Goal: Task Accomplishment & Management: Manage account settings

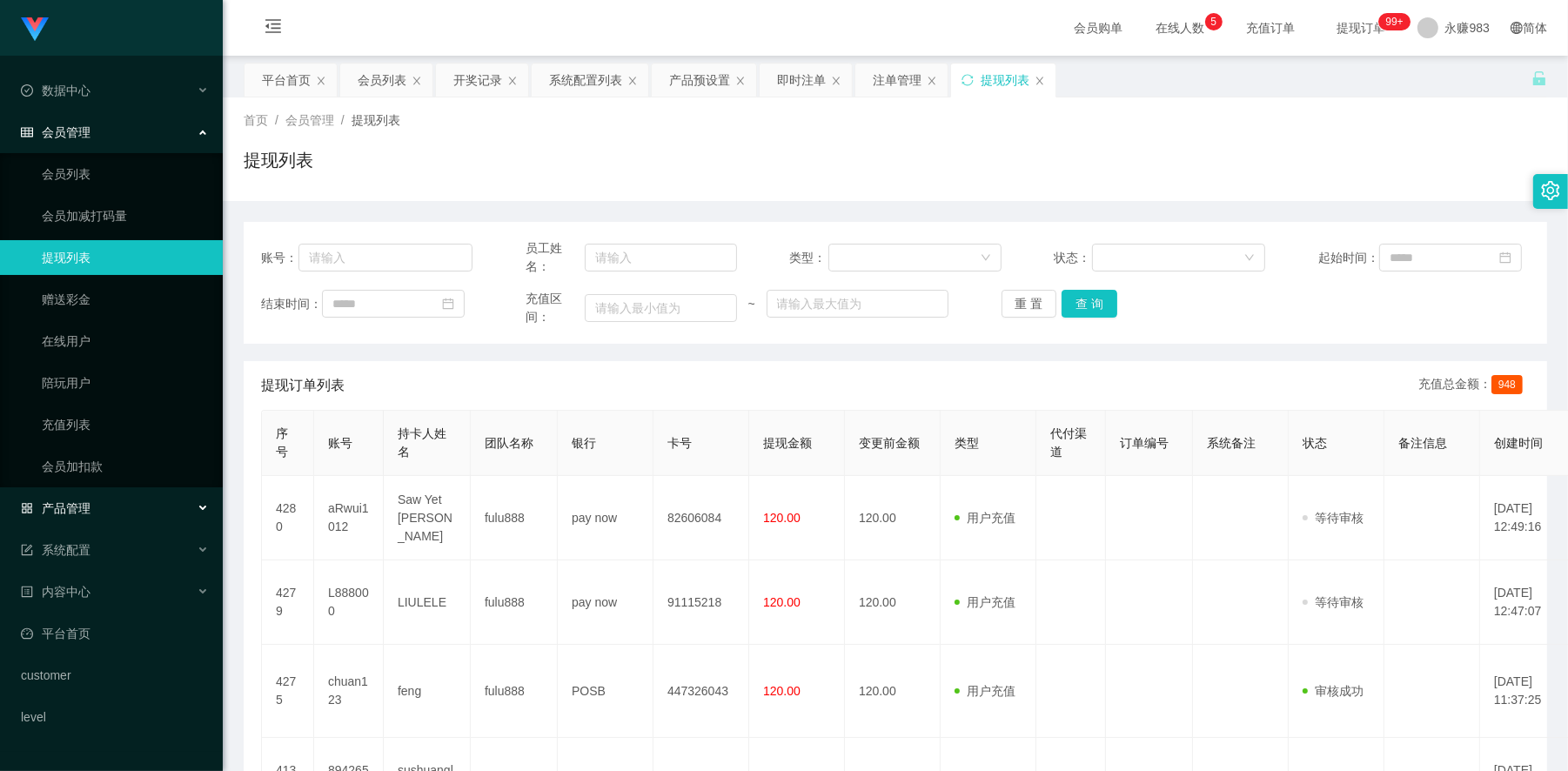
click at [93, 506] on div "产品管理" at bounding box center [112, 507] width 223 height 35
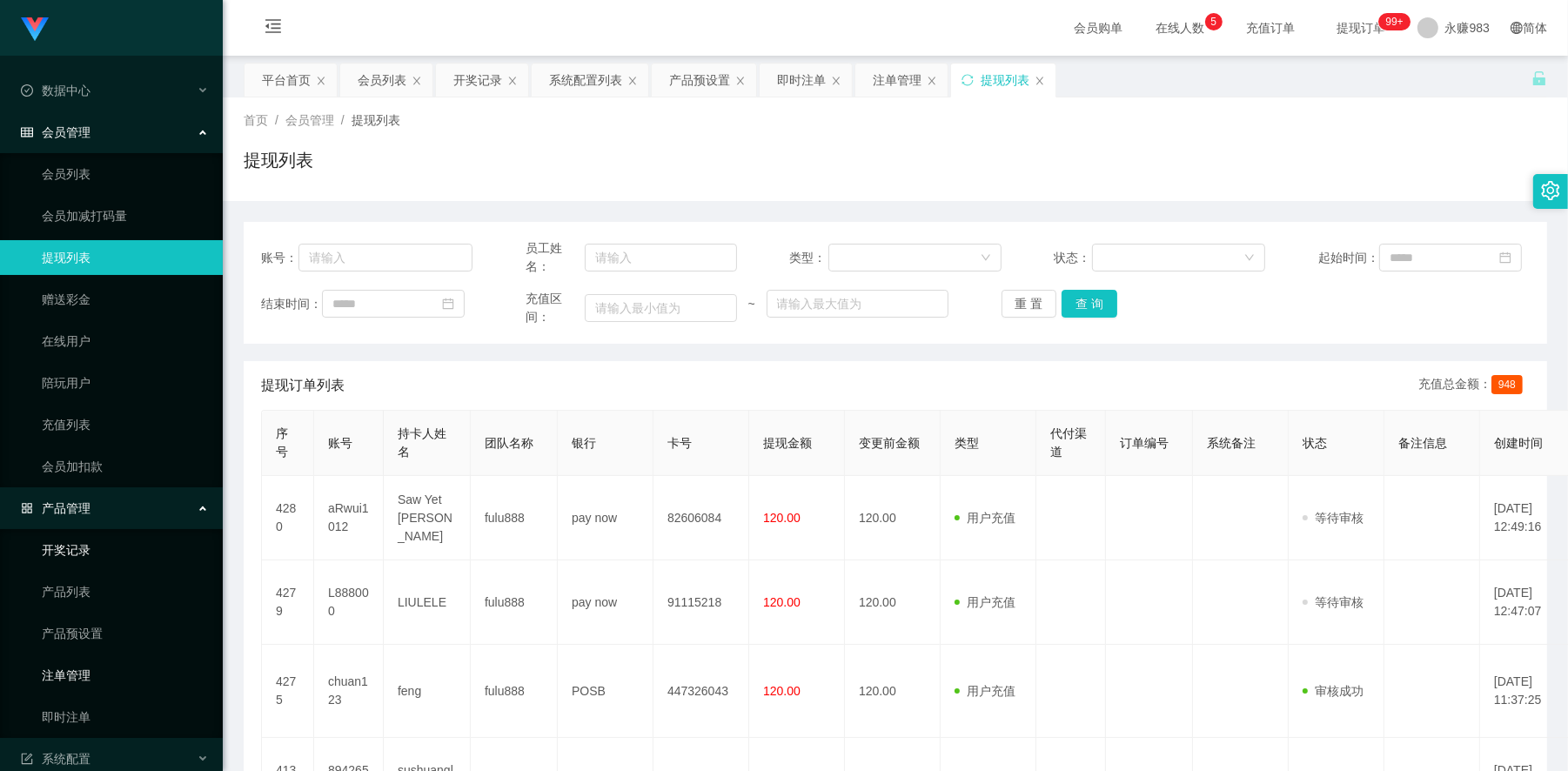
scroll to position [97, 0]
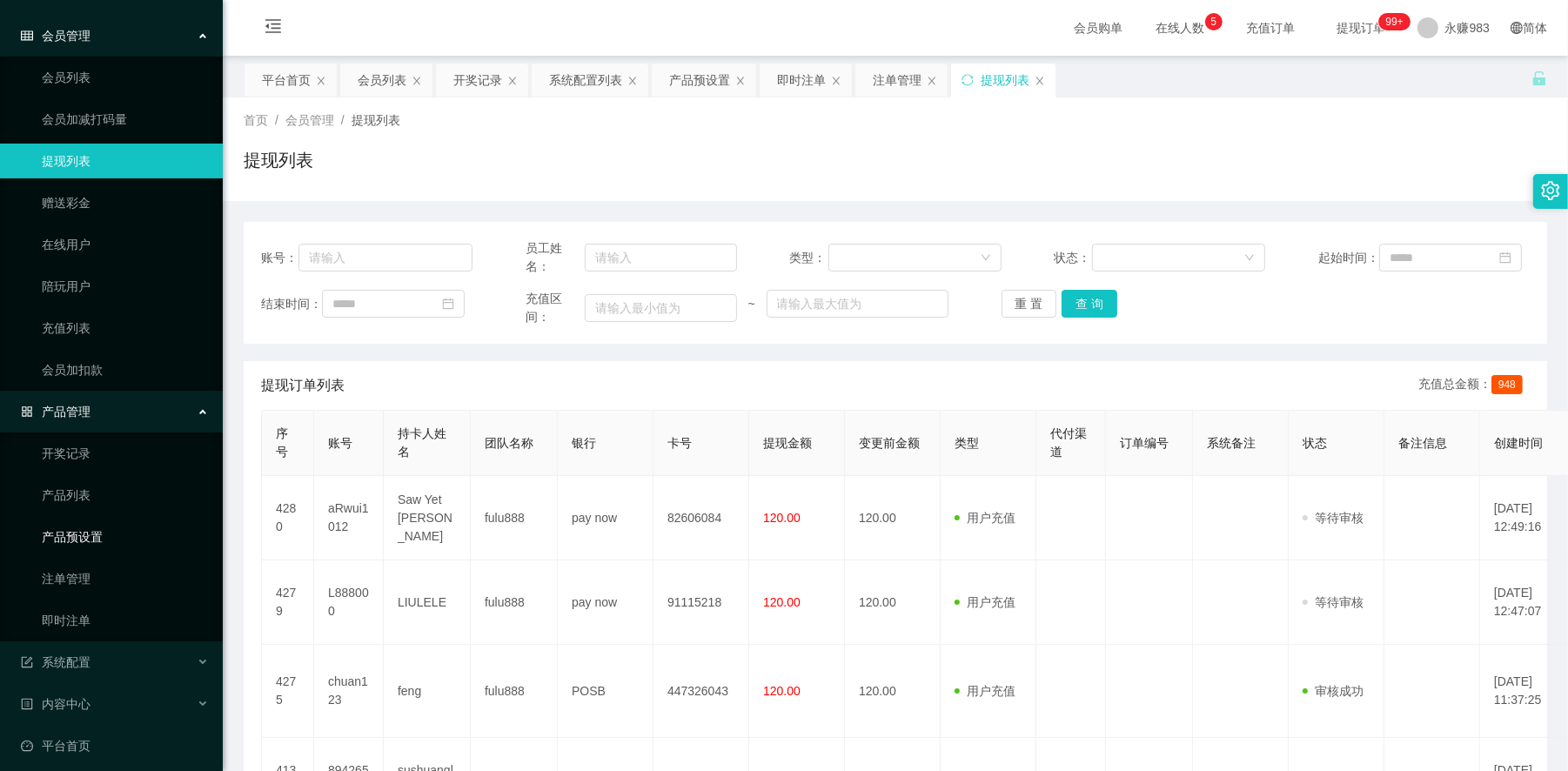
click at [119, 537] on link "产品预设置" at bounding box center [124, 536] width 167 height 35
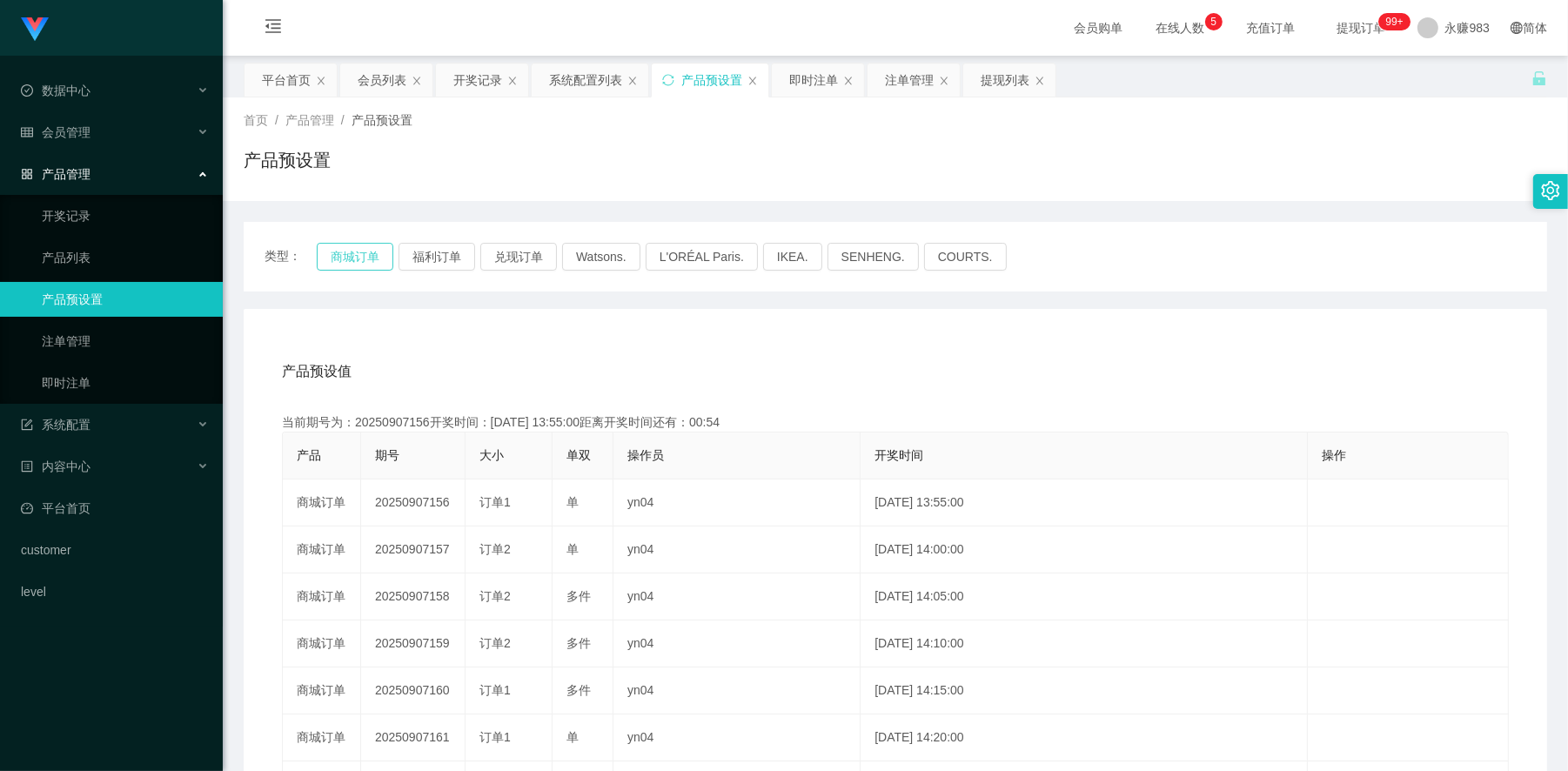
click at [349, 254] on button "商城订单" at bounding box center [355, 257] width 77 height 28
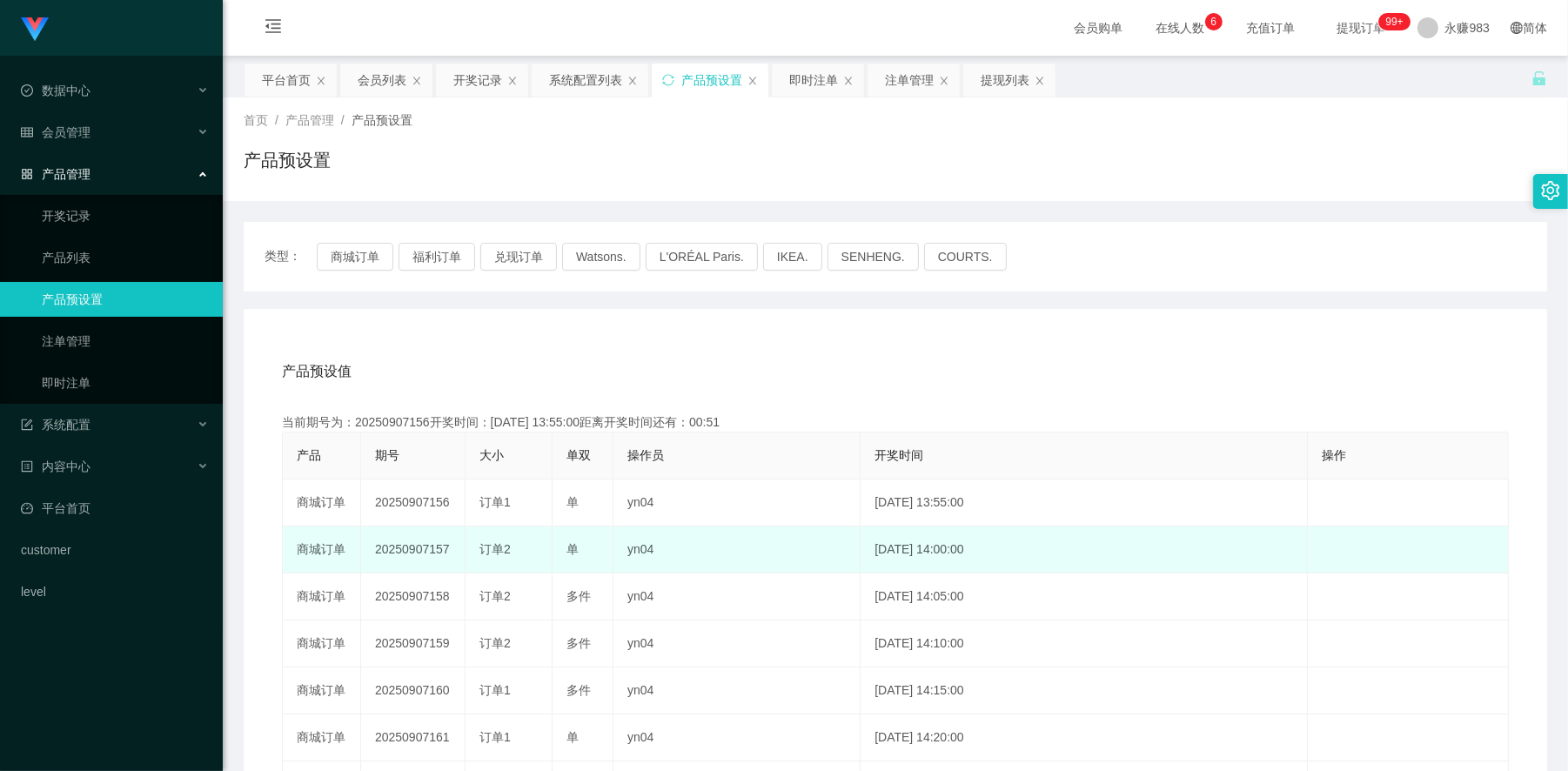
drag, startPoint x: 428, startPoint y: 549, endPoint x: 459, endPoint y: 549, distance: 31.0
click at [452, 549] on td "20250907157" at bounding box center [414, 550] width 105 height 47
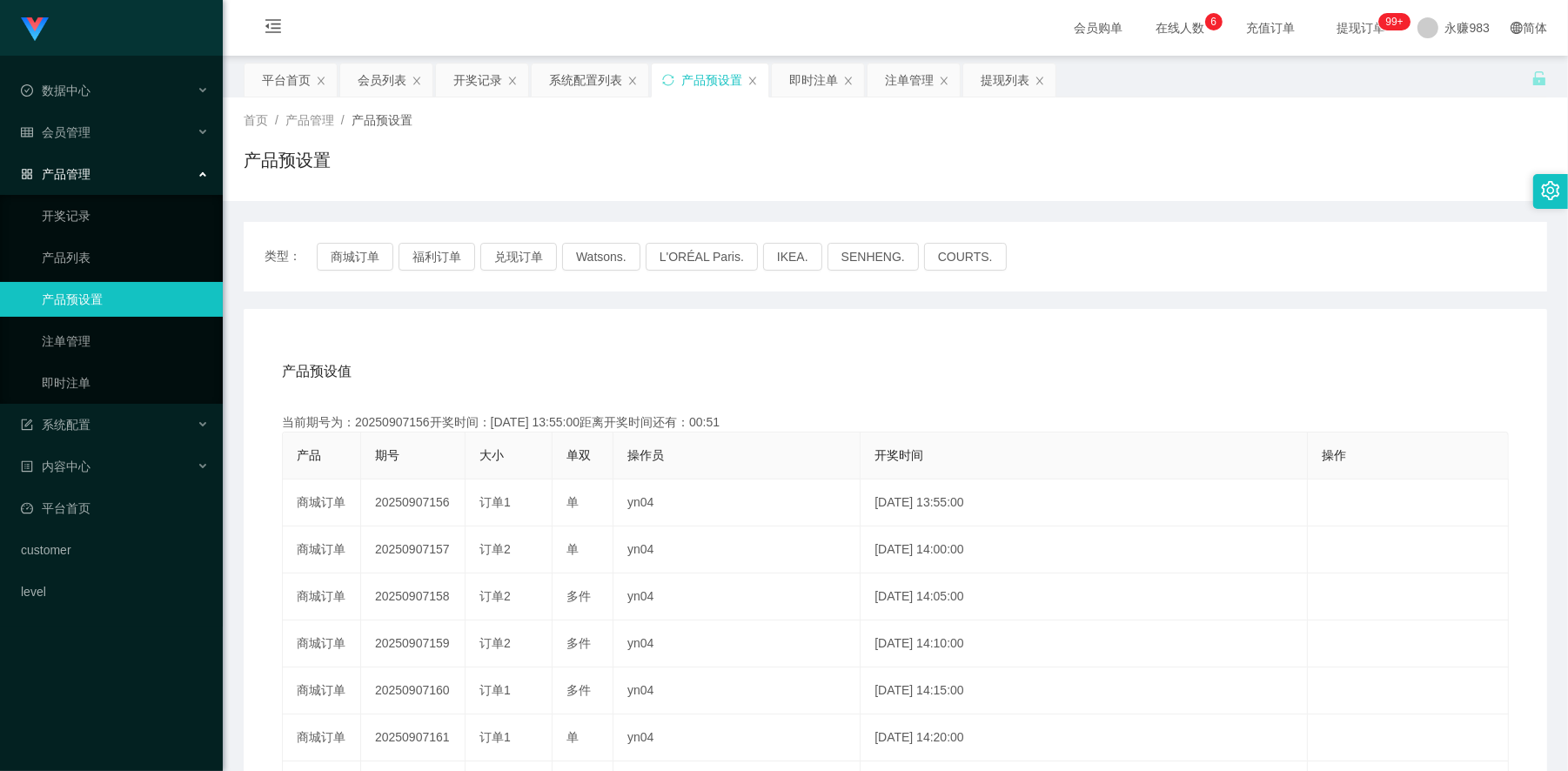
copy td "157"
click at [111, 381] on link "即时注单" at bounding box center [124, 382] width 167 height 35
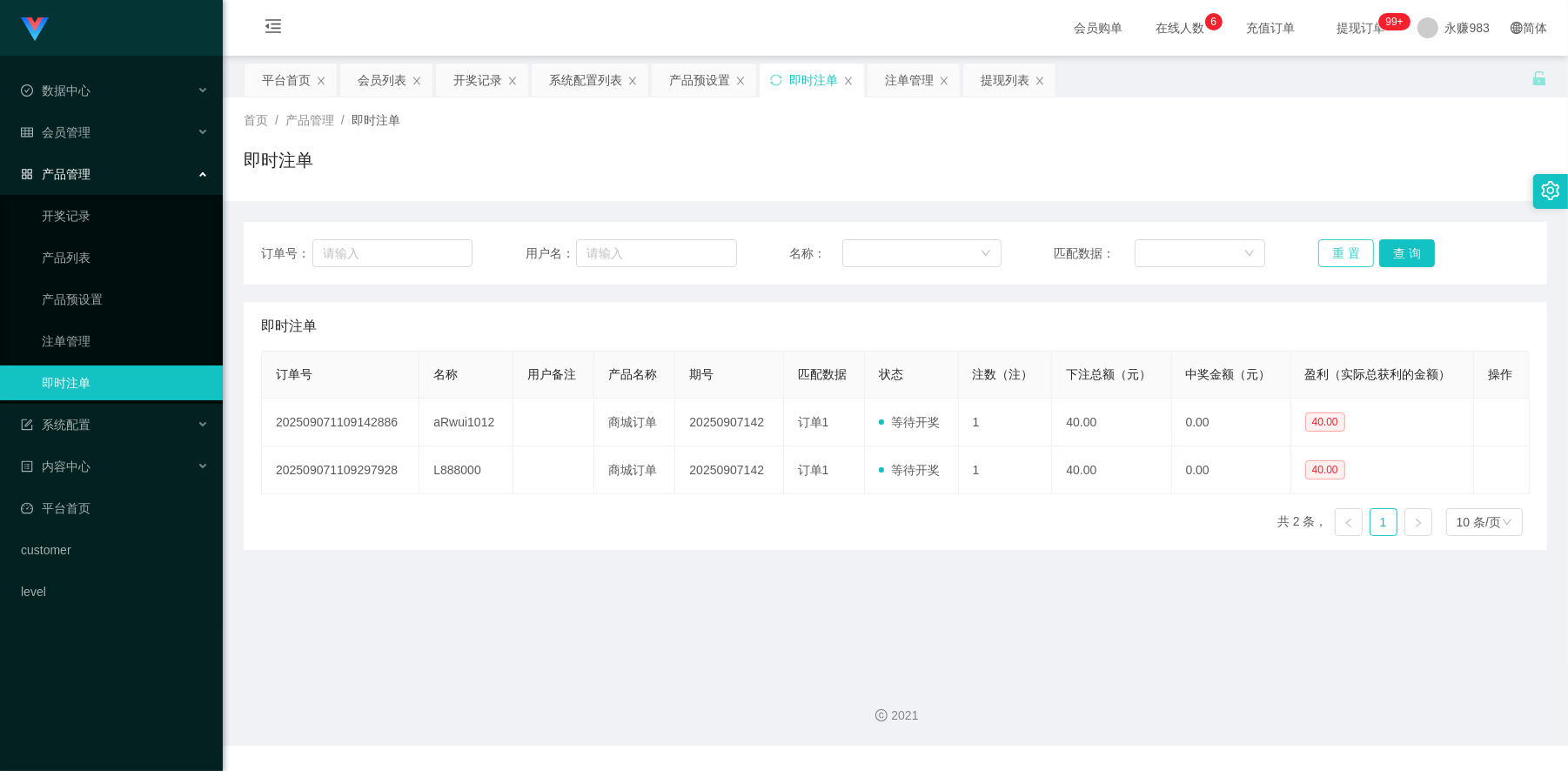
click at [1326, 253] on button "重 置" at bounding box center [1346, 253] width 55 height 28
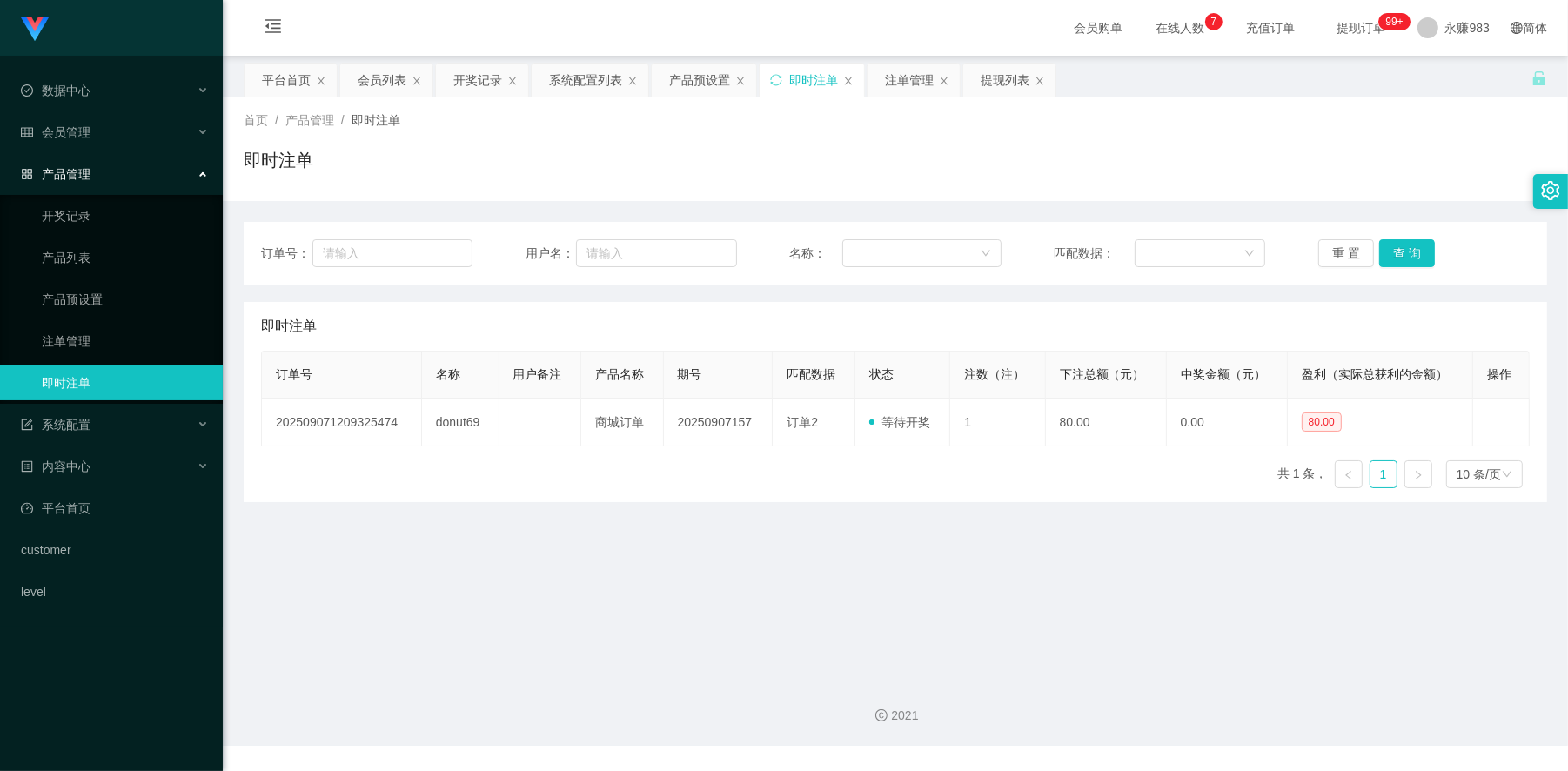
click at [1143, 554] on main "关闭左侧 关闭右侧 关闭其它 刷新页面 平台首页 会员列表 开奖记录 系统配置列表 产品预设置 即时注单 注单管理 提现列表 首页 / 产品管理 / 即时注单…" at bounding box center [896, 359] width 1346 height 609
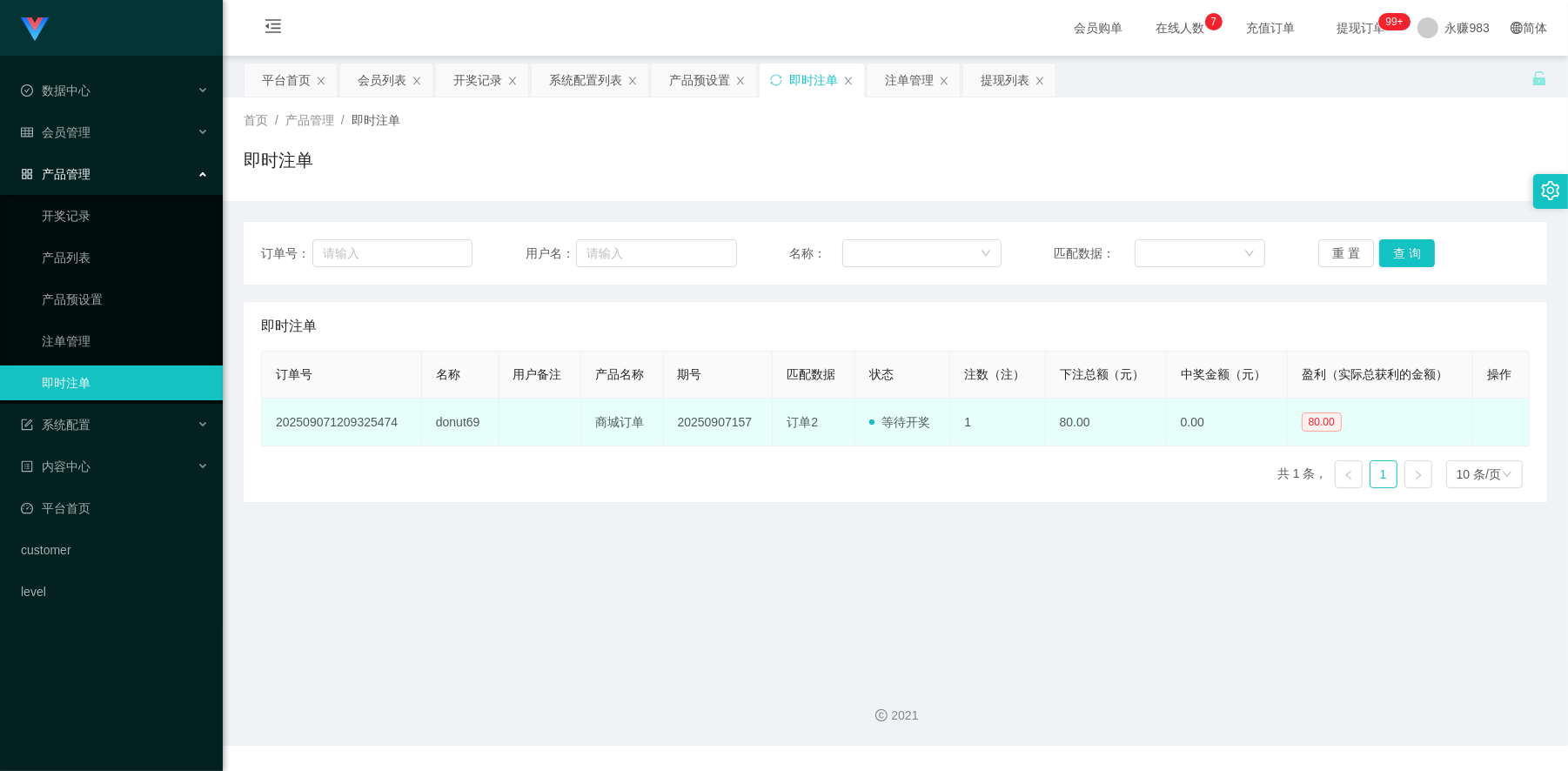
click at [453, 423] on td "donut69" at bounding box center [460, 423] width 77 height 47
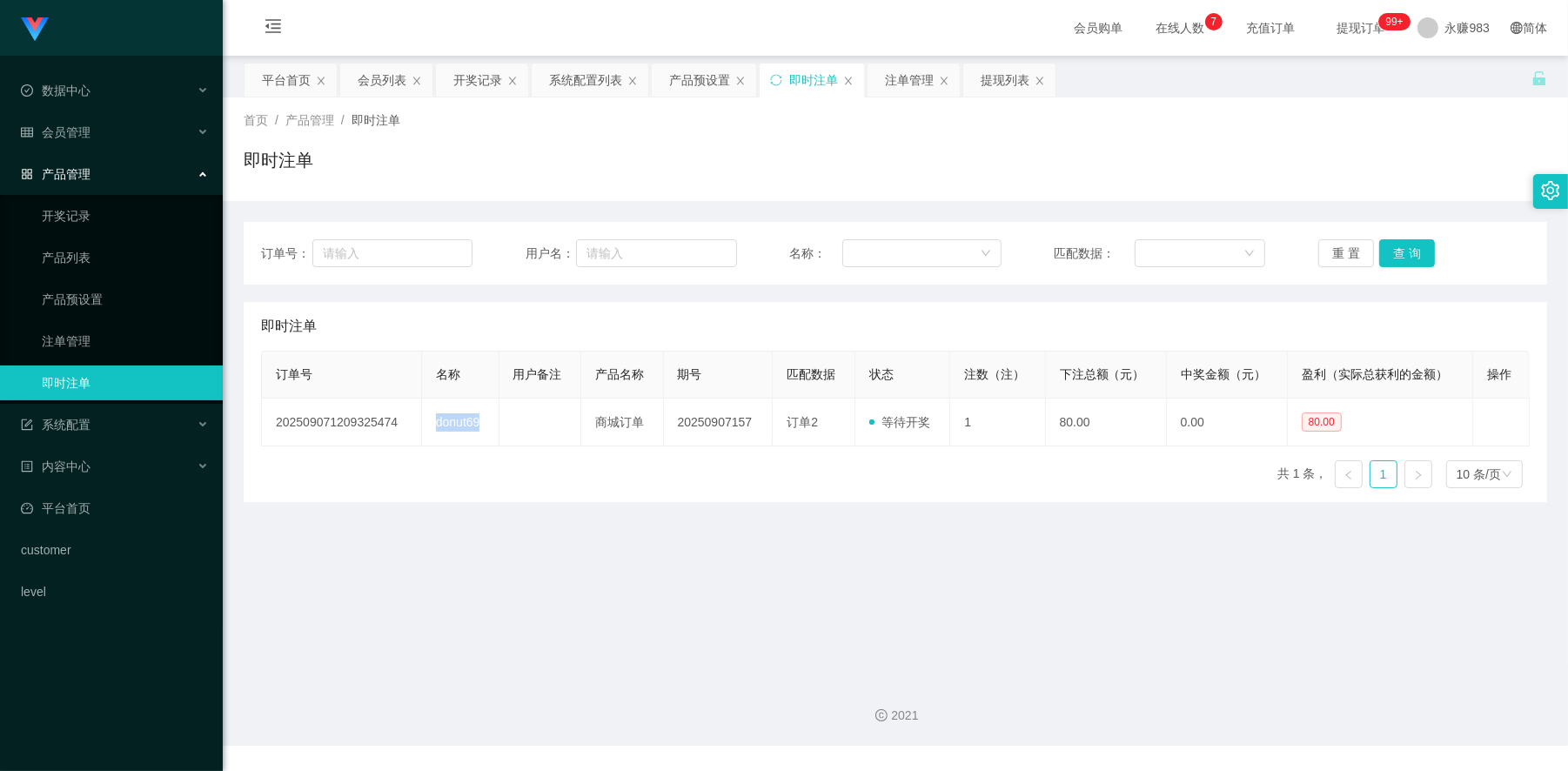
copy td "donut69"
click at [1333, 253] on button "重 置" at bounding box center [1346, 253] width 55 height 28
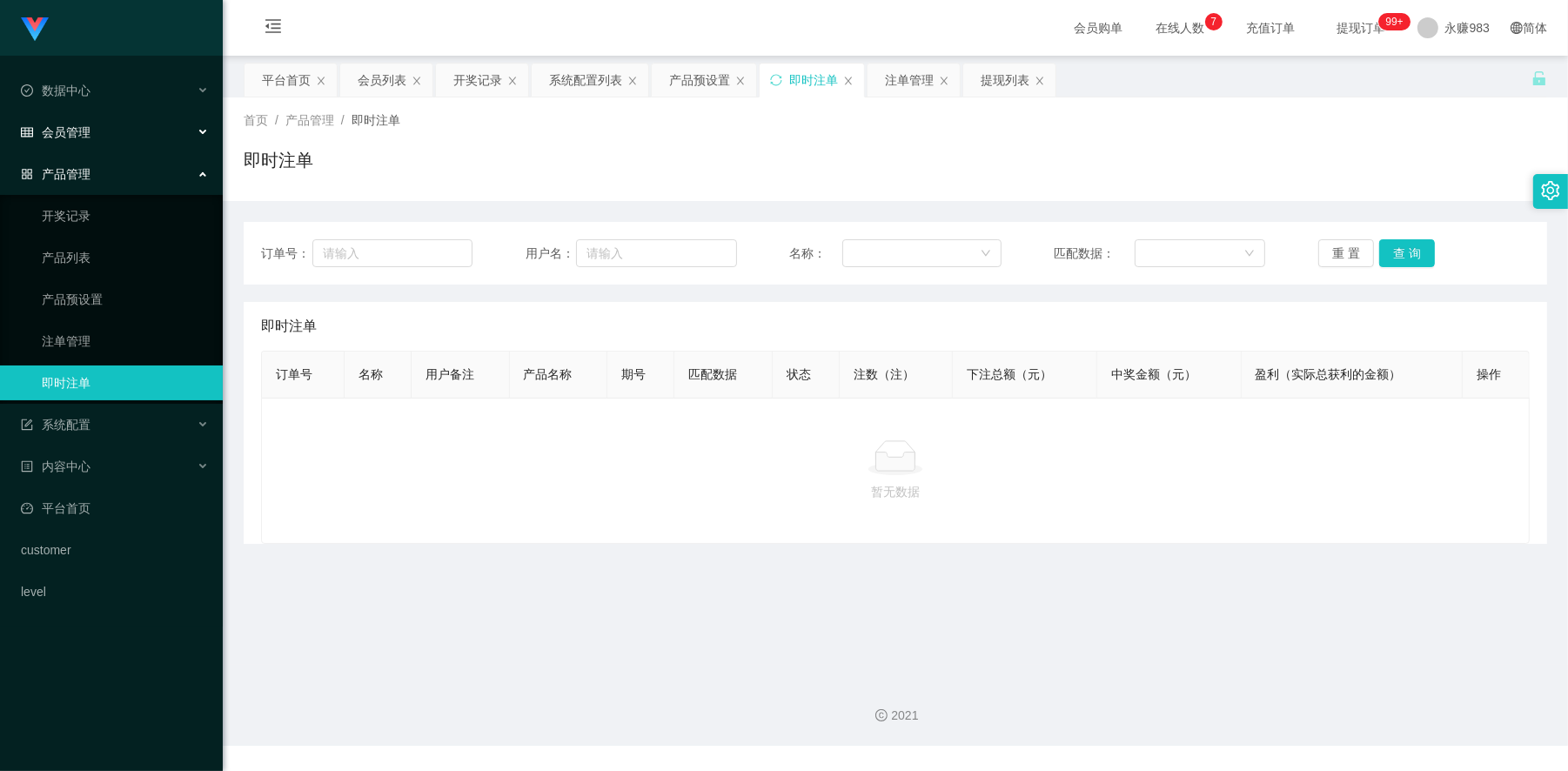
click at [93, 126] on div "会员管理" at bounding box center [112, 131] width 223 height 35
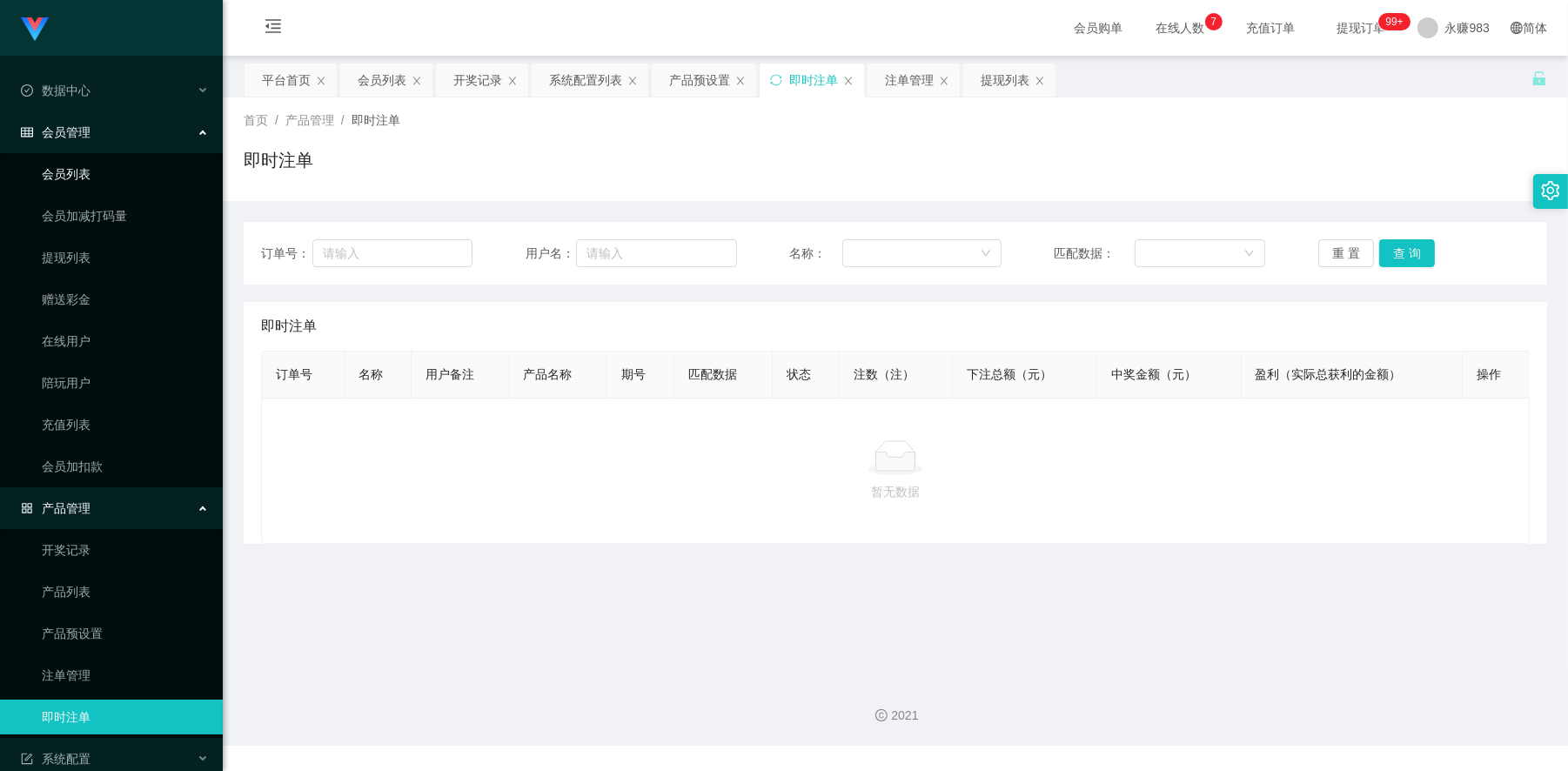
click at [97, 167] on link "会员列表" at bounding box center [124, 174] width 167 height 35
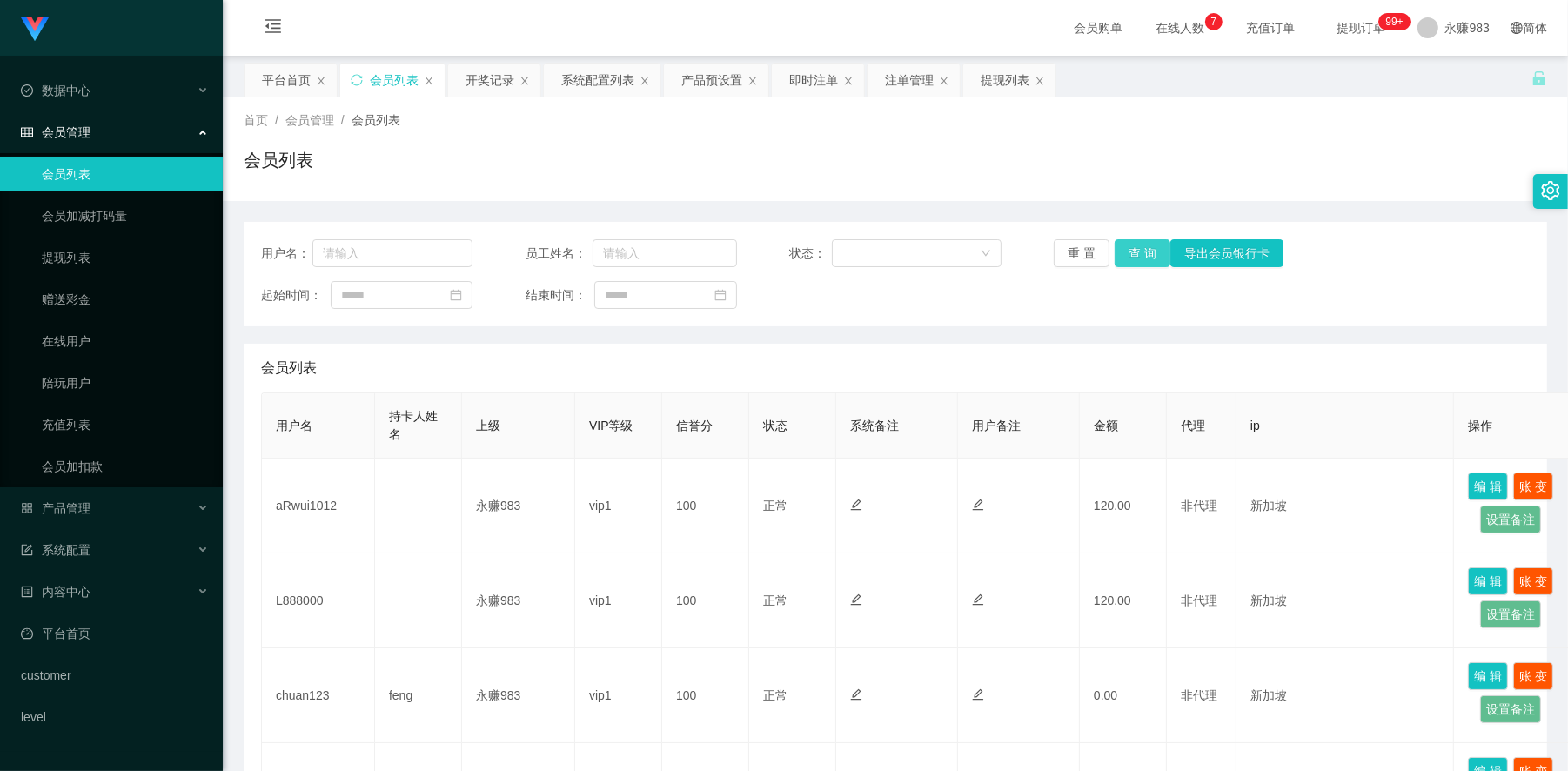
click at [1130, 255] on button "查 询" at bounding box center [1142, 253] width 55 height 28
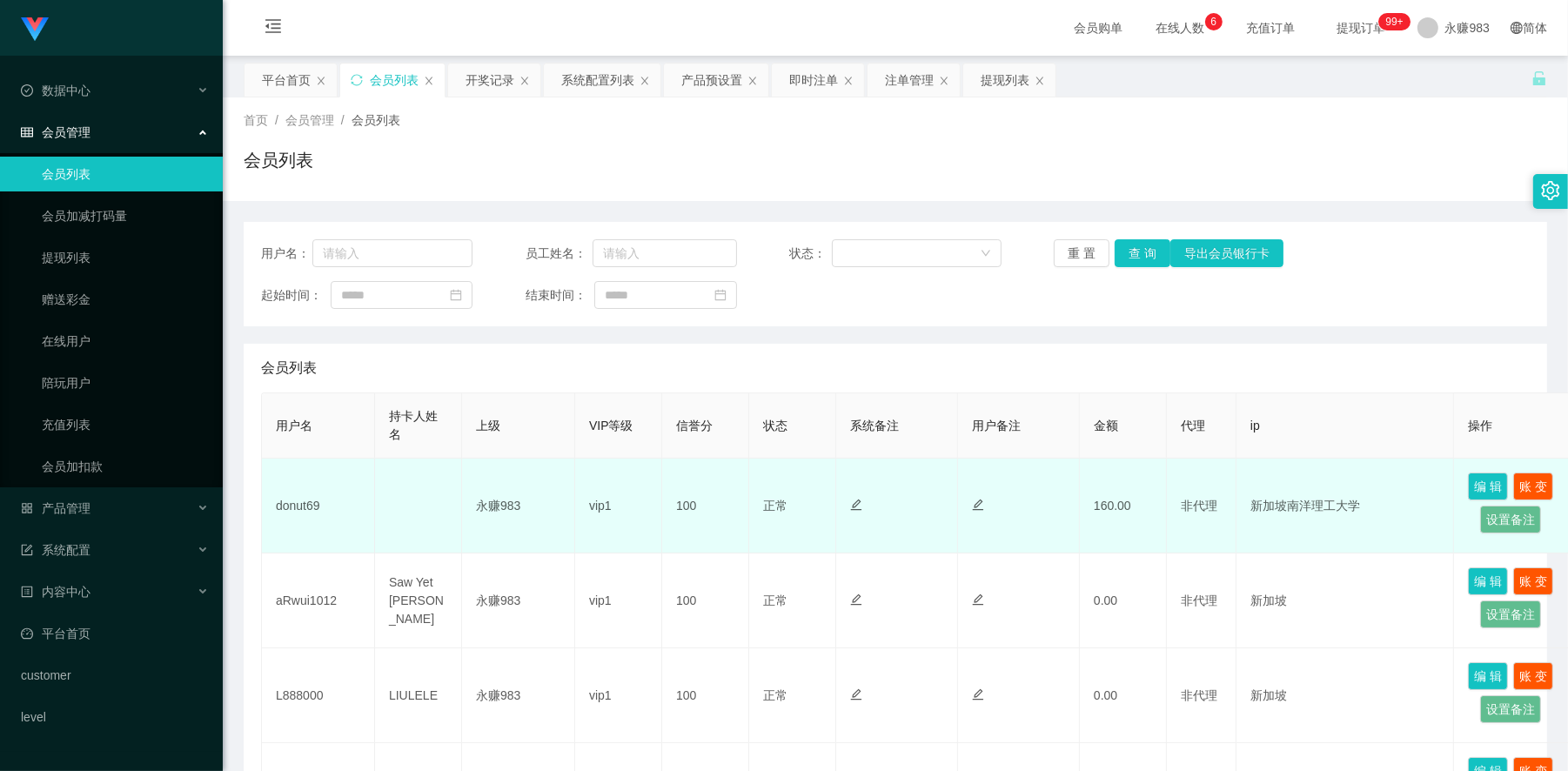
click at [297, 506] on td "donut69" at bounding box center [318, 506] width 114 height 95
copy td "donut69"
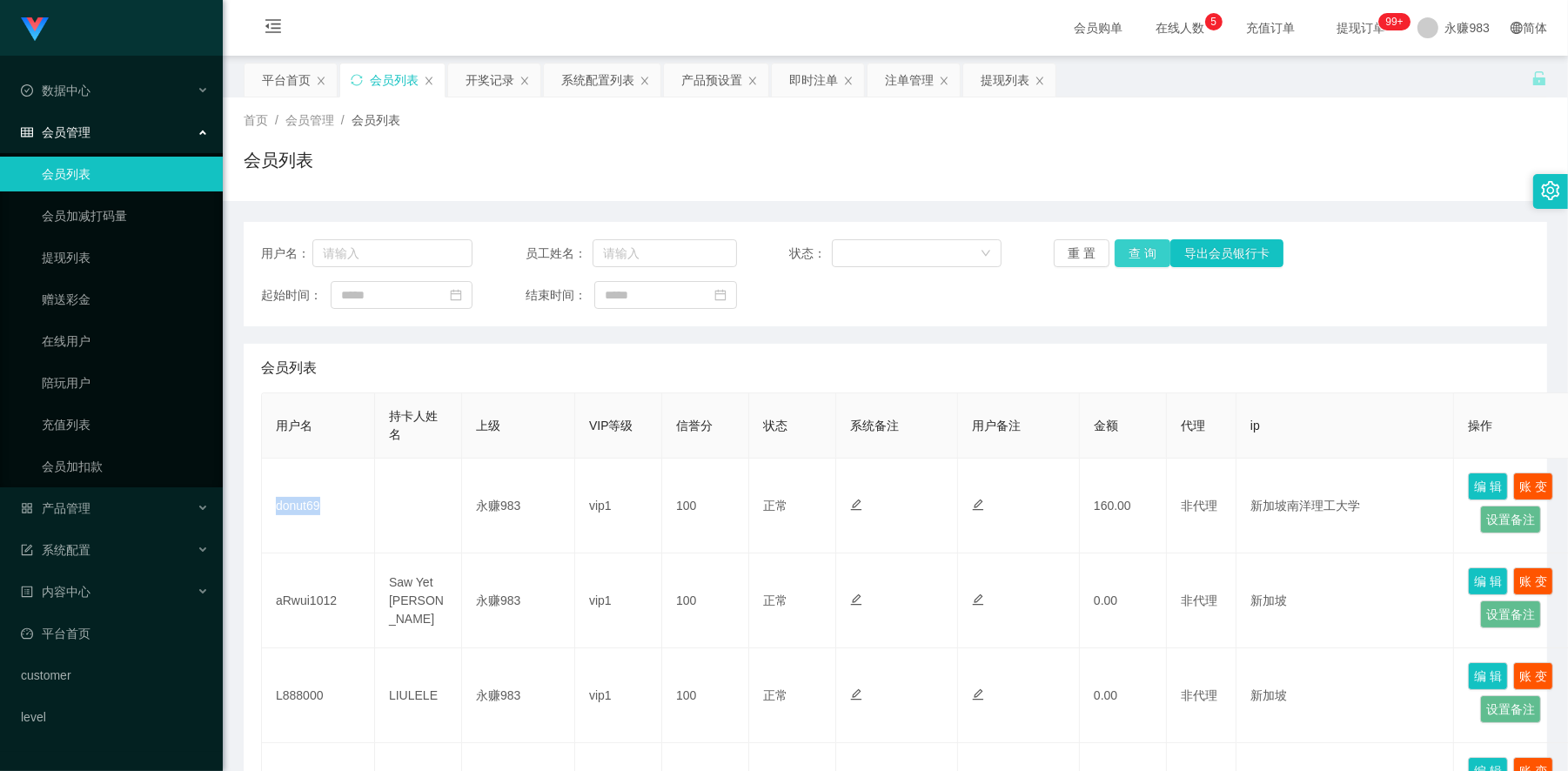
click at [1116, 254] on button "查 询" at bounding box center [1142, 253] width 55 height 28
click at [1127, 250] on button "查 询" at bounding box center [1142, 253] width 55 height 28
click at [1071, 262] on button "重 置" at bounding box center [1081, 253] width 55 height 28
click at [74, 262] on link "提现列表" at bounding box center [124, 257] width 167 height 35
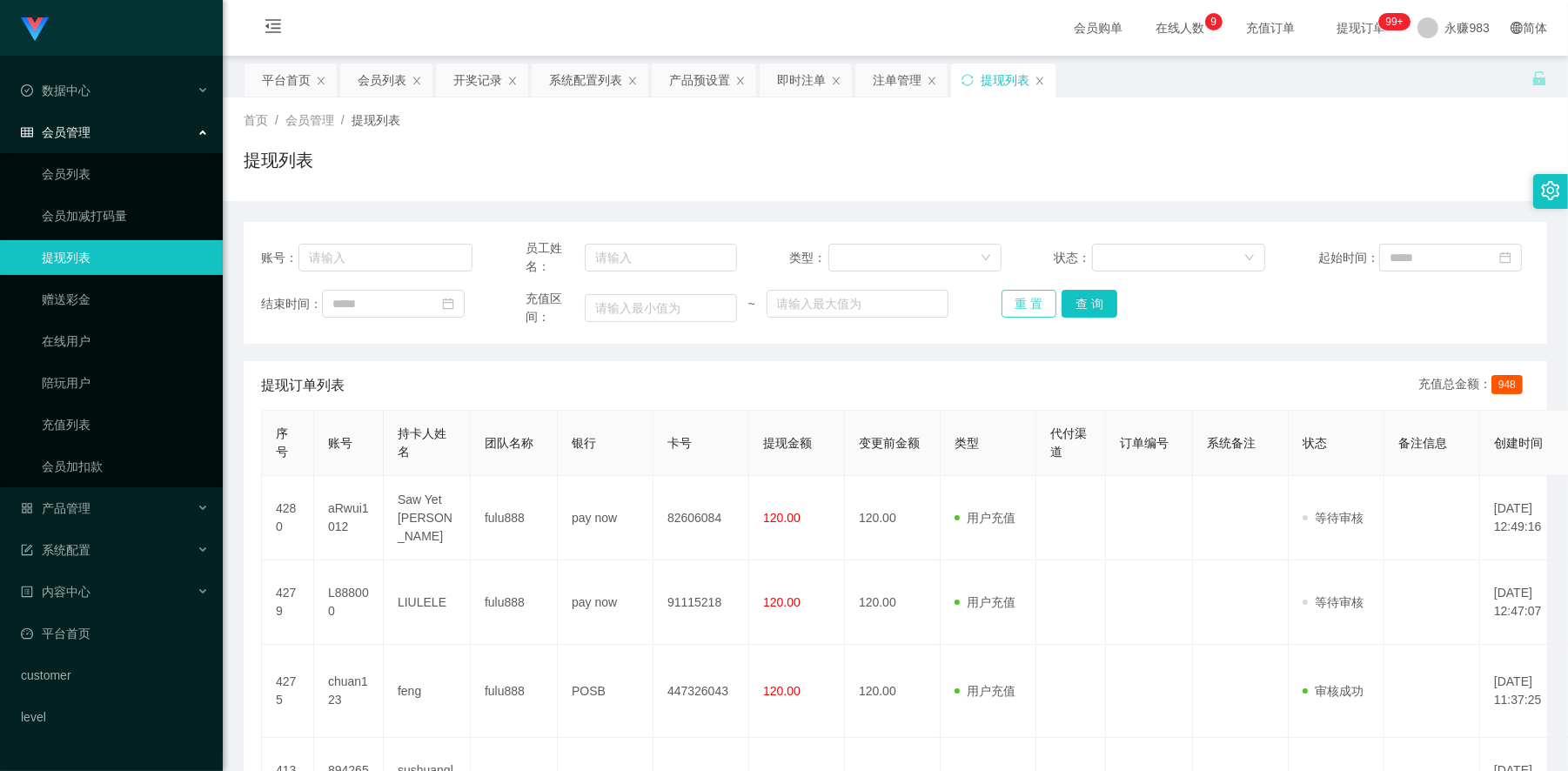
click at [1024, 302] on button "重 置" at bounding box center [1030, 304] width 55 height 28
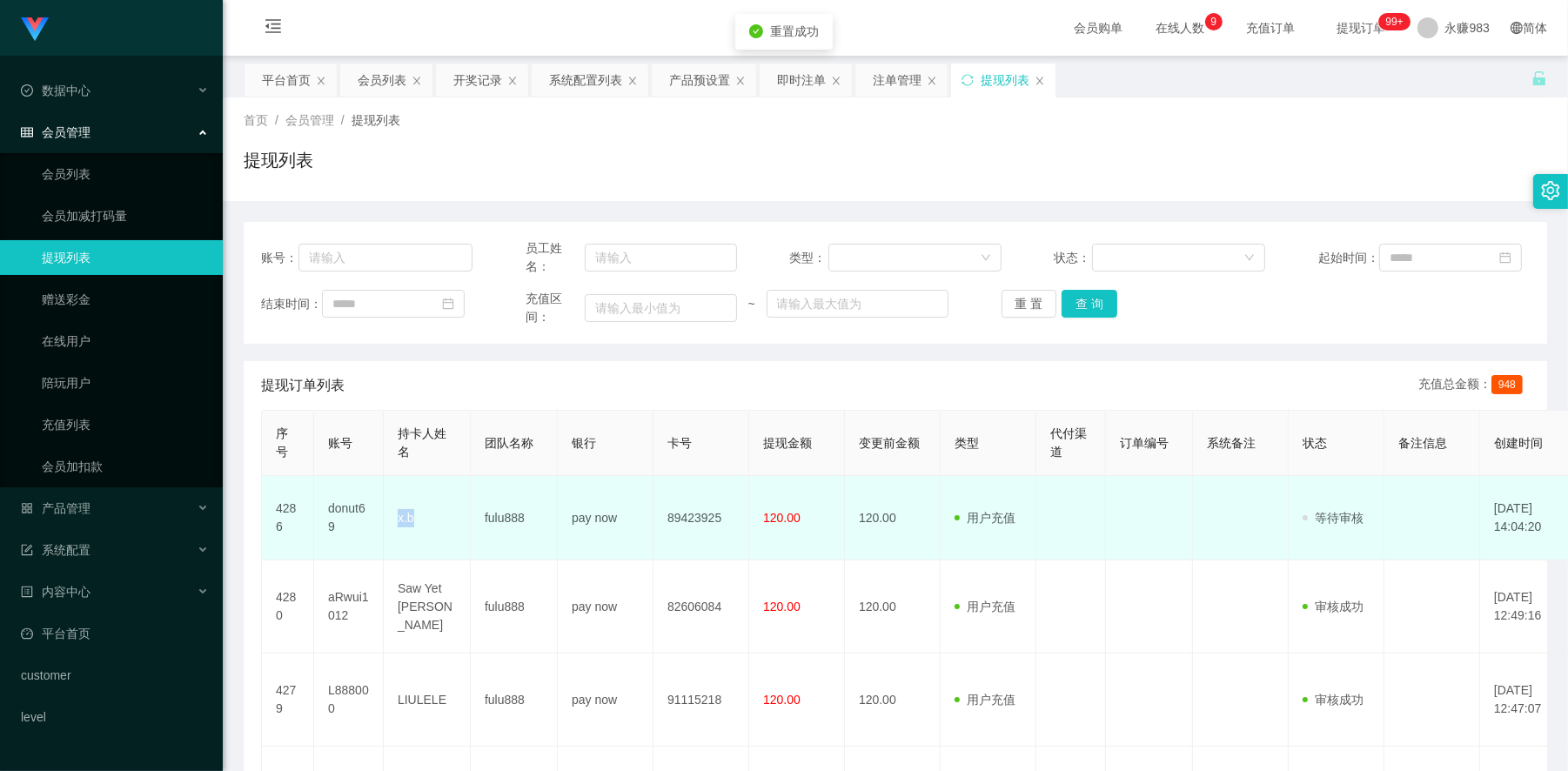
drag, startPoint x: 394, startPoint y: 518, endPoint x: 415, endPoint y: 522, distance: 21.4
click at [415, 522] on td "x.b" at bounding box center [428, 517] width 87 height 84
click at [385, 513] on tr "4286 donut69 x.b fulu888 pay now 89423925 120.00 120.00 用户充值 人工扣款 审核驳回 审核成功 等待审…" at bounding box center [1013, 517] width 1504 height 84
drag, startPoint x: 431, startPoint y: 513, endPoint x: 397, endPoint y: 516, distance: 34.1
click at [397, 516] on td "x.b" at bounding box center [428, 517] width 87 height 84
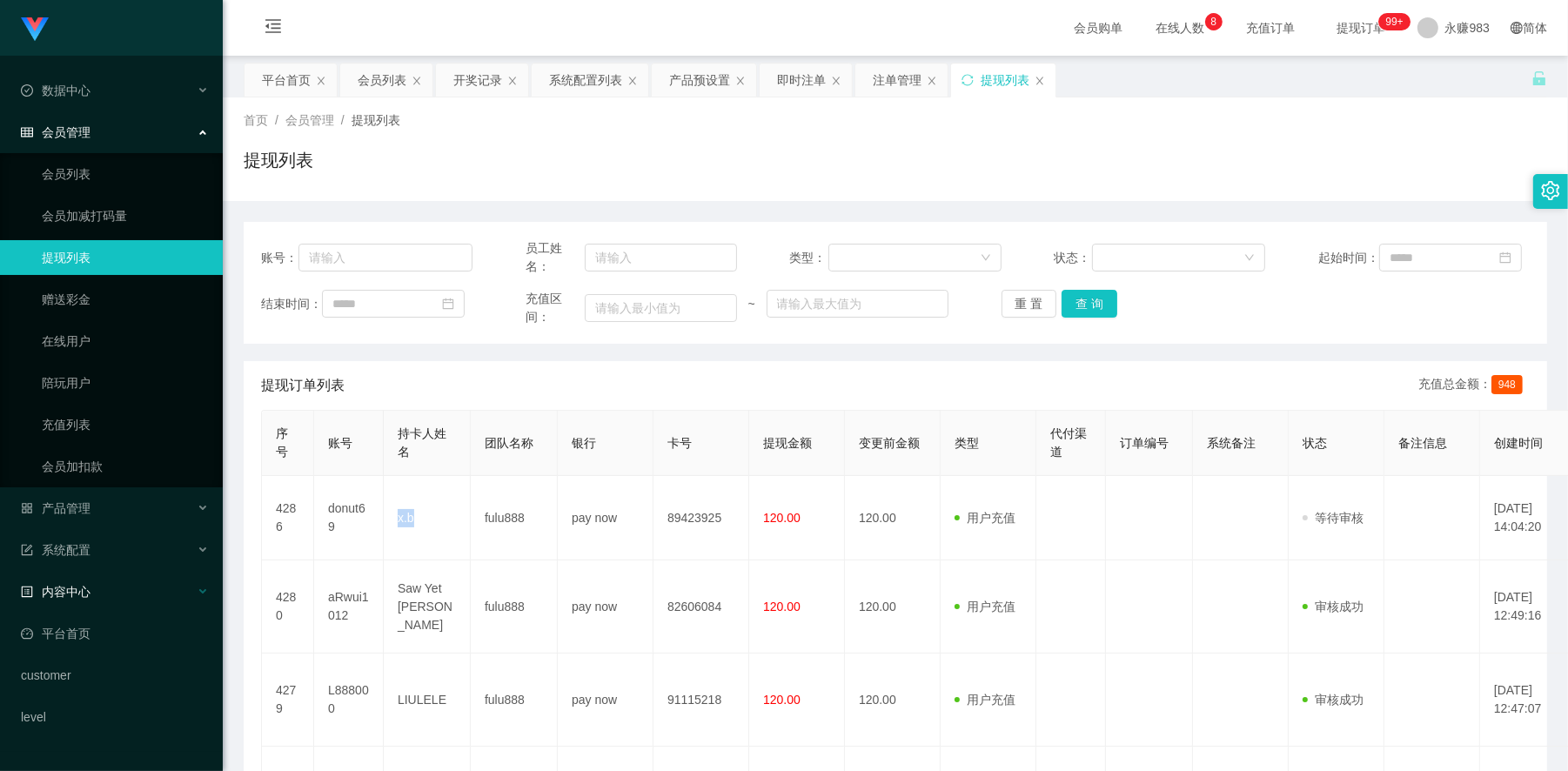
copy td "x.b"
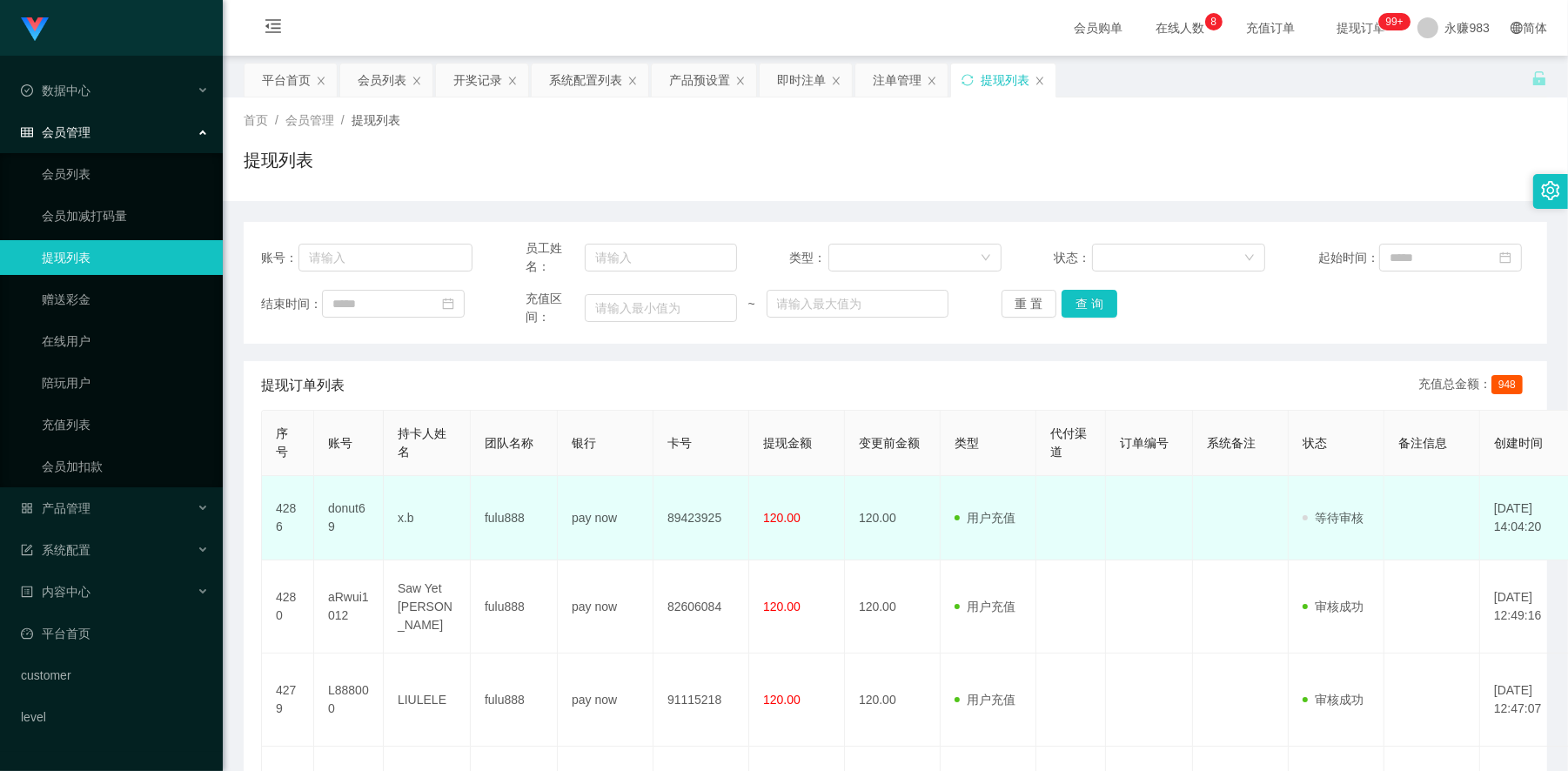
click at [679, 516] on td "89423925" at bounding box center [701, 517] width 96 height 84
copy td "89423925"
